Goal: Navigation & Orientation: Find specific page/section

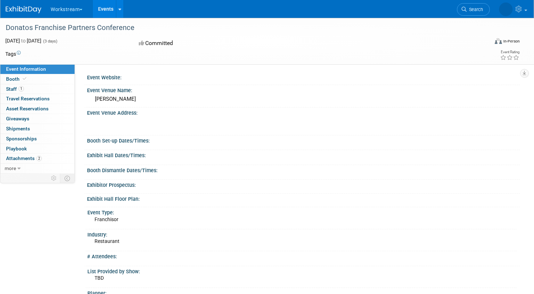
click at [86, 10] on button "Workstream" at bounding box center [70, 8] width 41 height 16
click at [119, 10] on link "Events" at bounding box center [106, 9] width 26 height 18
